Goal: Task Accomplishment & Management: Complete application form

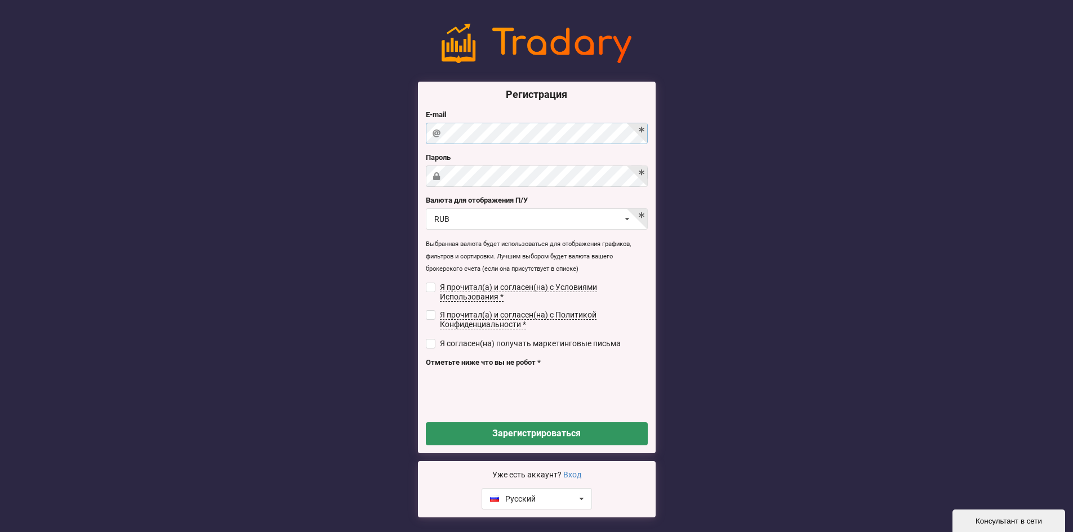
click at [386, 163] on div "Регистрация E-mail Пароль Валюта для отображения П/У RUB USD RUB EUR UAH Я проч…" at bounding box center [536, 271] width 1073 height 510
click at [433, 184] on div "Регистрация E-mail Пароль Валюта для отображения П/У RUB USD RUB EUR UAH Я проч…" at bounding box center [537, 268] width 238 height 372
click at [488, 188] on div "Регистрация E-mail Пароль Валюта для отображения П/У RUB USD RUB EUR UAH Я проч…" at bounding box center [537, 268] width 238 height 372
click at [0, 0] on div at bounding box center [0, 0] width 0 height 0
click at [430, 290] on label "Я прочитал(а) и согласен(на) с Условиями Использования *" at bounding box center [537, 292] width 222 height 19
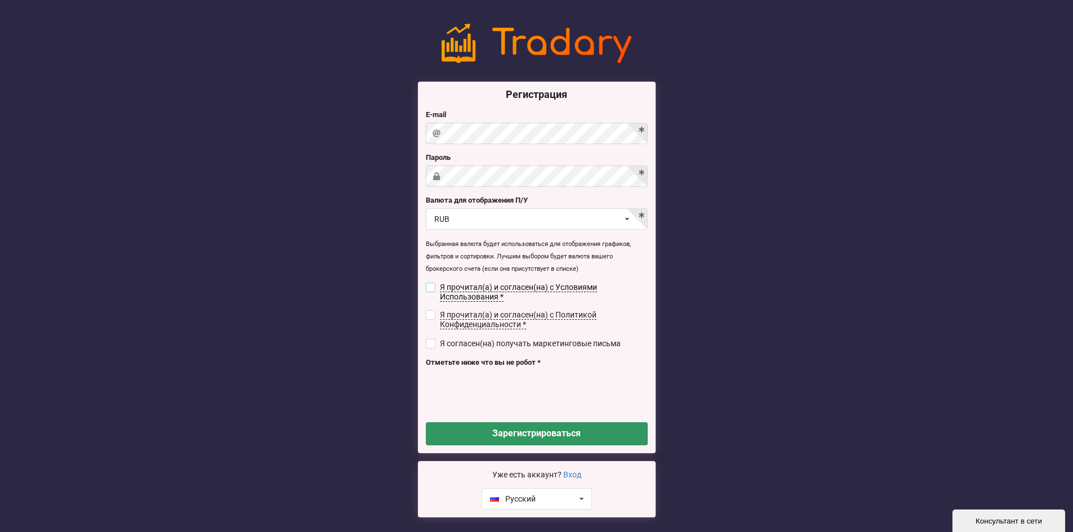
click at [434, 289] on input "checkbox" at bounding box center [431, 288] width 10 height 10
checkbox input "true"
click at [430, 317] on input "checkbox" at bounding box center [431, 315] width 10 height 10
checkbox input "true"
click at [427, 339] on input "checkbox" at bounding box center [431, 344] width 10 height 10
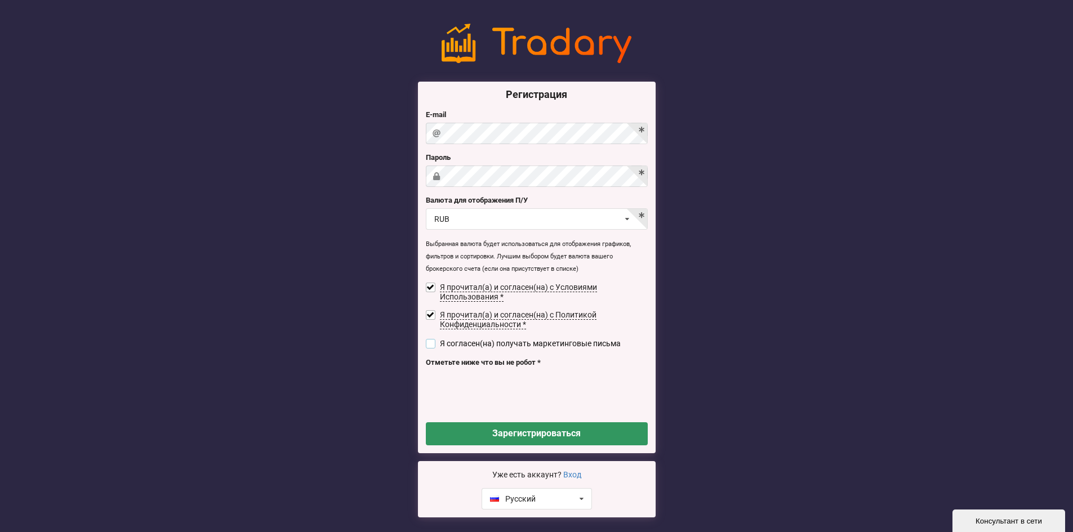
checkbox input "true"
click at [466, 431] on button "Зарегистрироваться" at bounding box center [537, 433] width 222 height 23
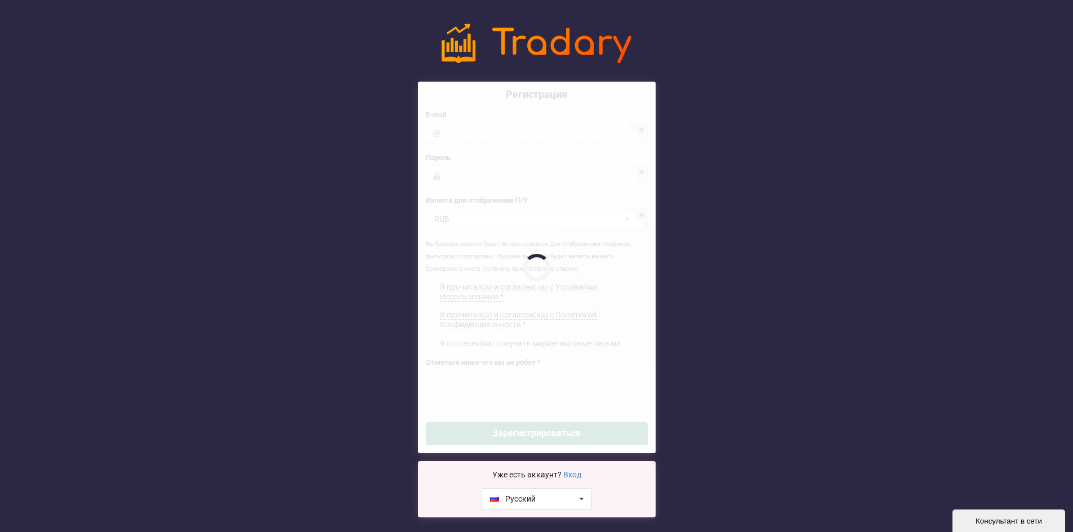
checkbox input "false"
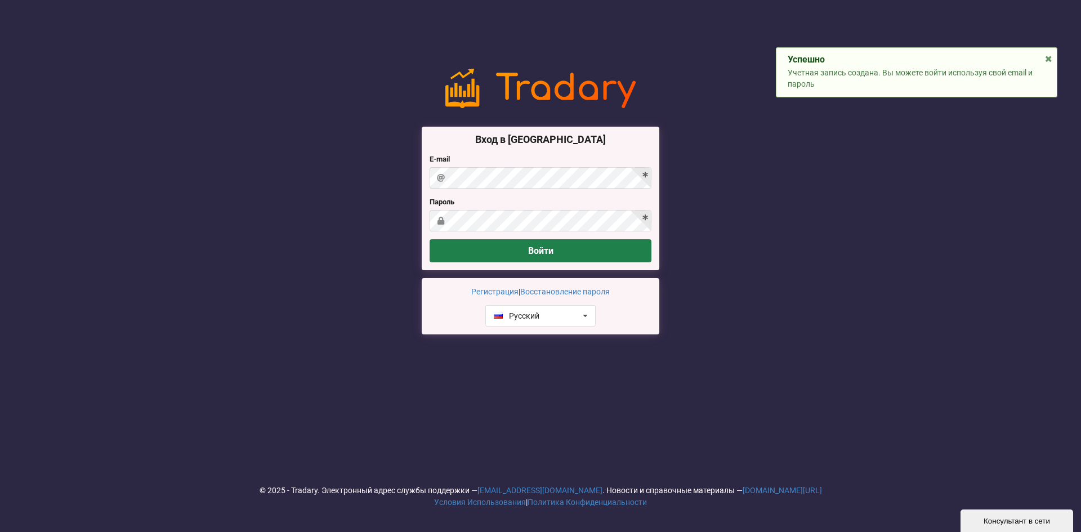
click at [474, 251] on button "Войти" at bounding box center [541, 250] width 222 height 23
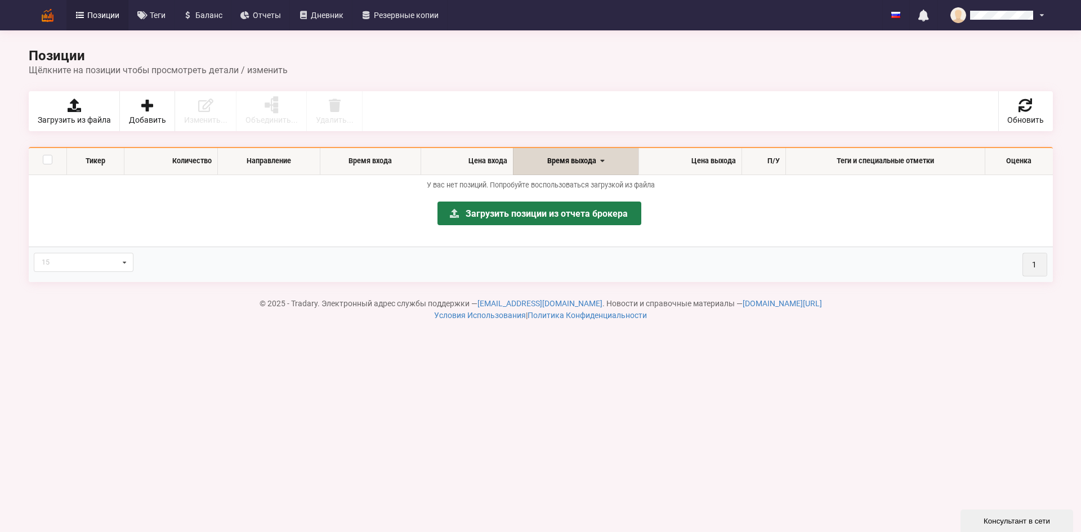
click at [551, 207] on link "Загрузить позиции из отчета брокера" at bounding box center [540, 214] width 204 height 24
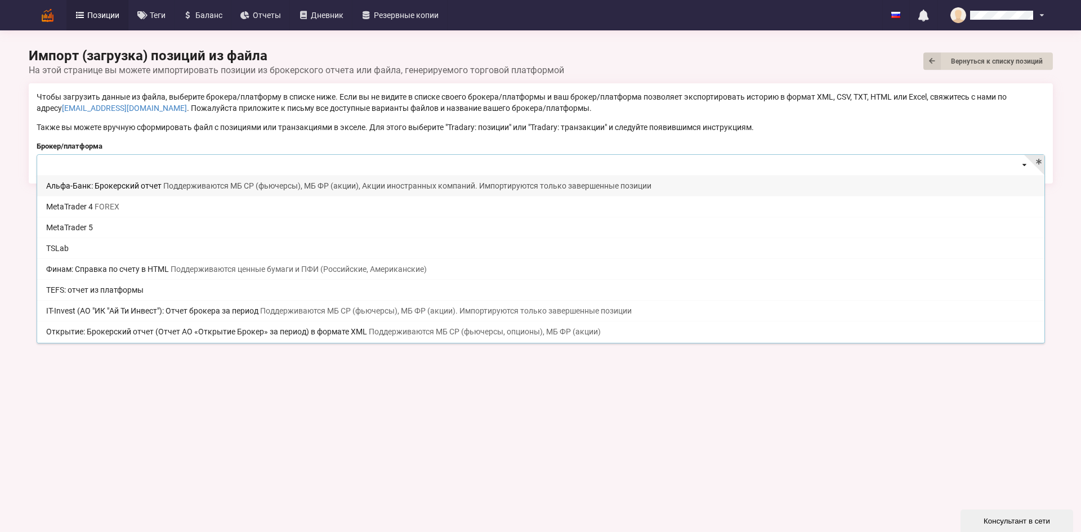
click at [319, 174] on input at bounding box center [542, 166] width 1008 height 22
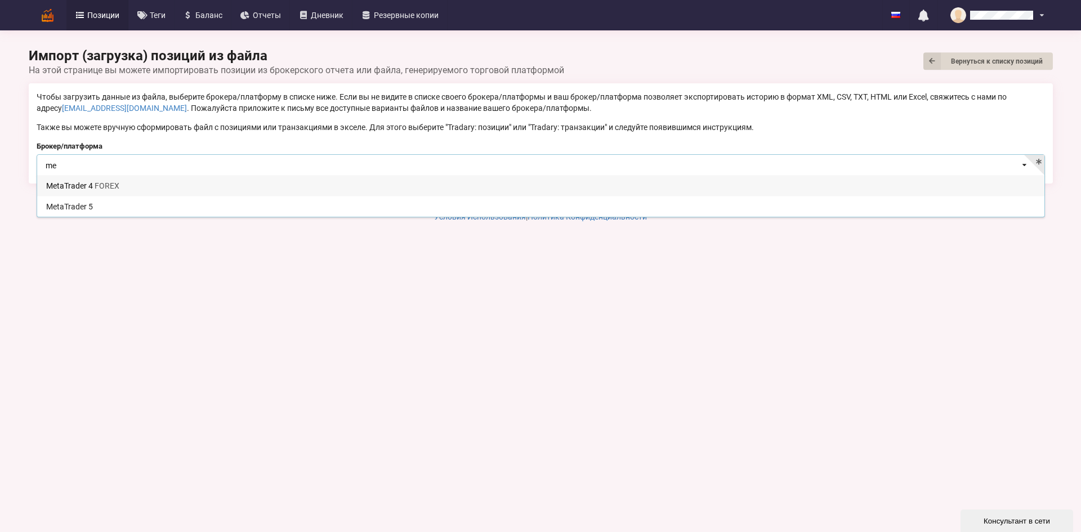
type input "m"
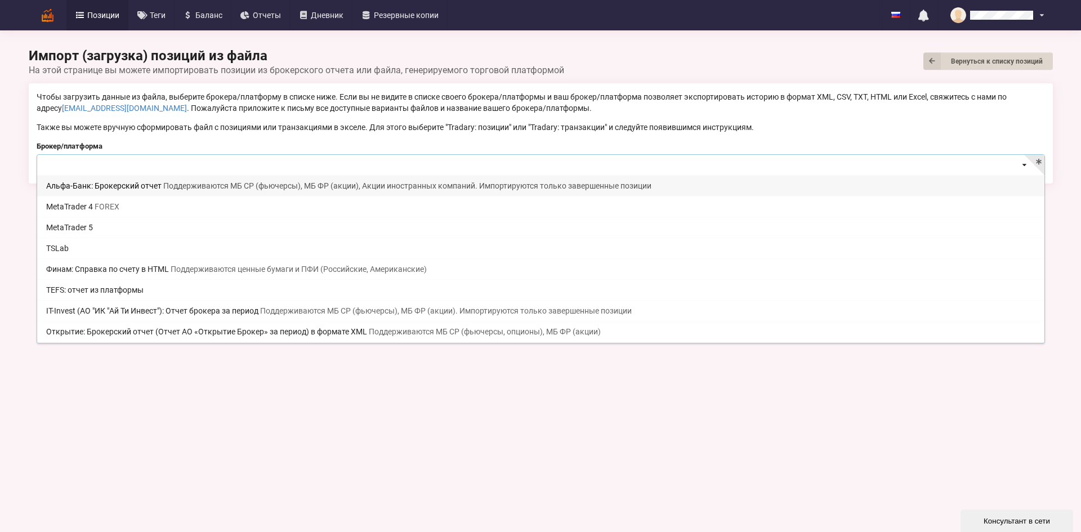
click at [711, 52] on div "Импорт (загрузка) позиций из файла Вернуться к списку позиций На этой странице …" at bounding box center [541, 61] width 1025 height 28
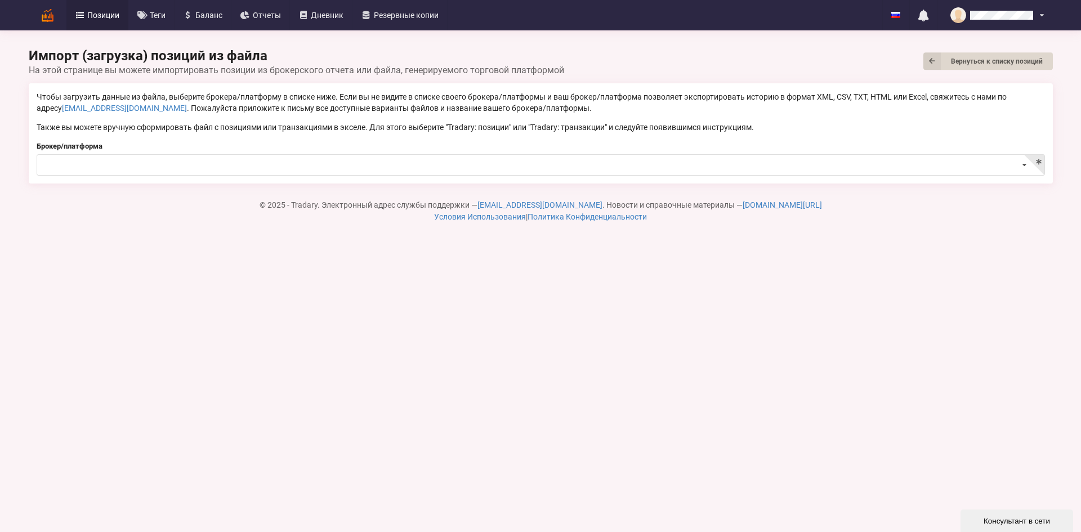
drag, startPoint x: 999, startPoint y: 124, endPoint x: 990, endPoint y: 124, distance: 9.0
